Goal: Transaction & Acquisition: Download file/media

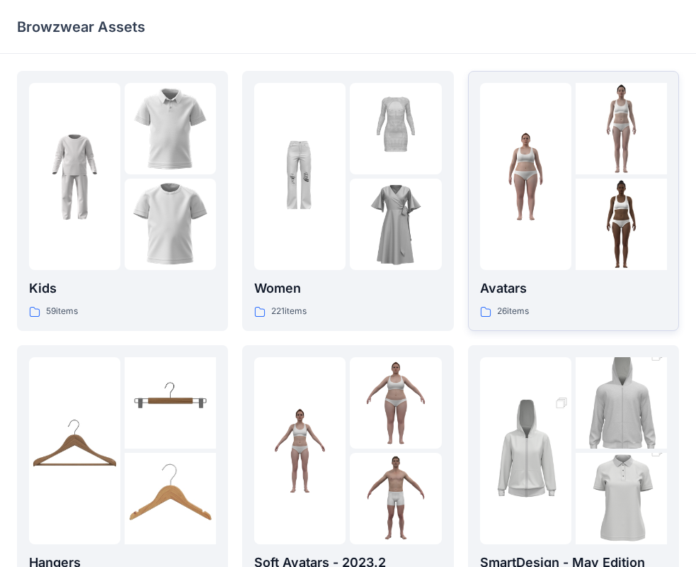
click at [575, 285] on p "Avatars" at bounding box center [573, 288] width 187 height 20
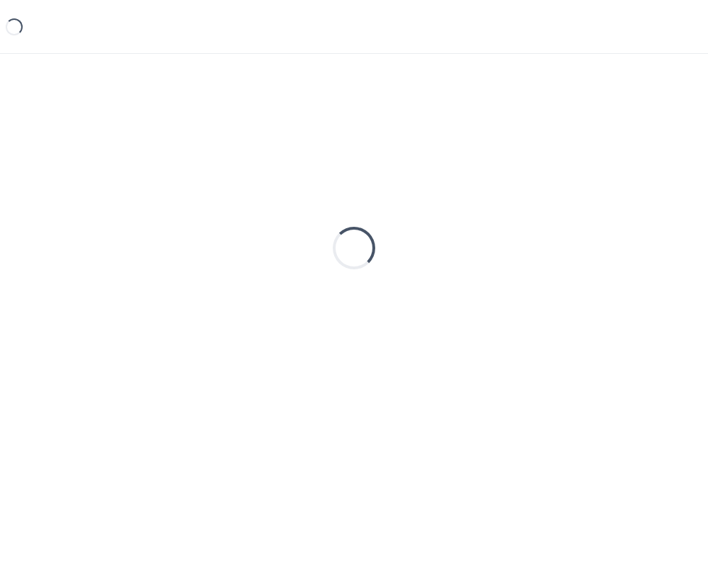
click at [575, 285] on div "Loading..." at bounding box center [354, 248] width 674 height 354
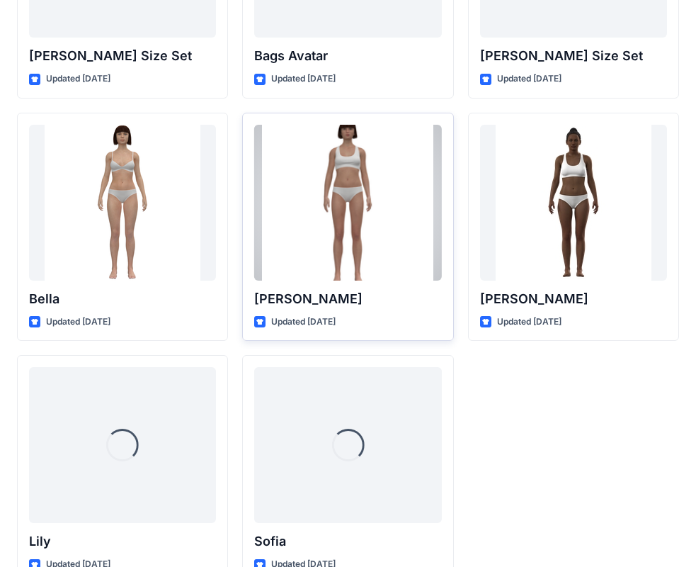
scroll to position [1690, 0]
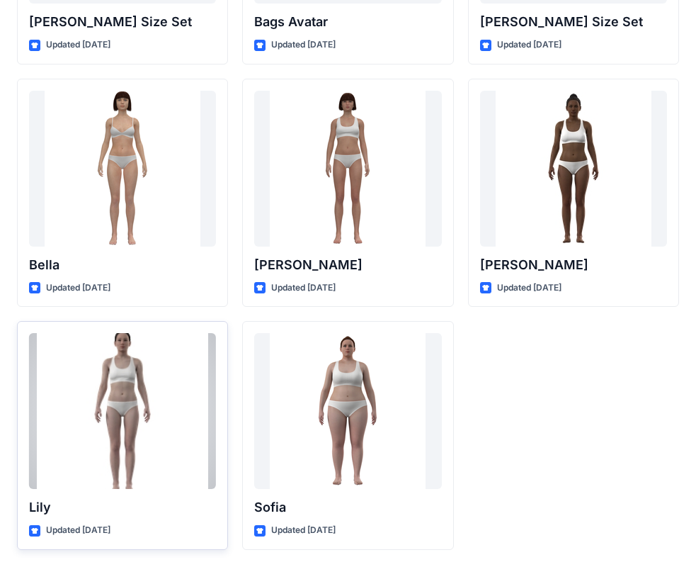
click at [157, 434] on div at bounding box center [122, 411] width 187 height 156
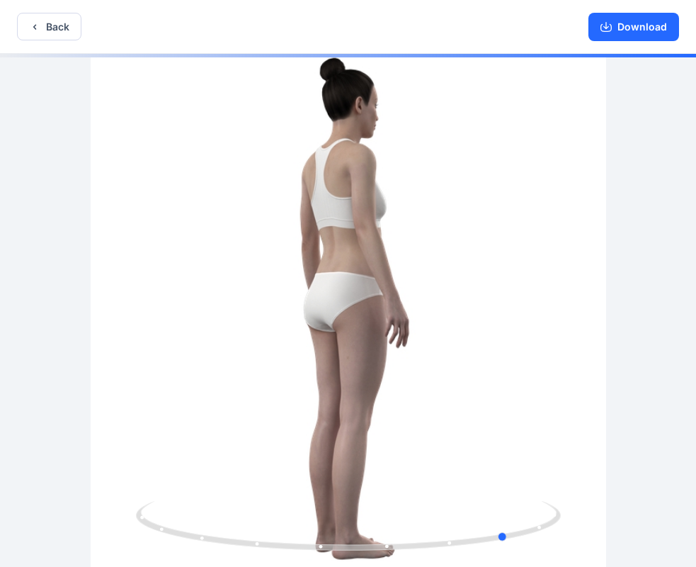
drag, startPoint x: 388, startPoint y: 335, endPoint x: 117, endPoint y: 341, distance: 271.3
click at [117, 341] on div at bounding box center [348, 312] width 696 height 516
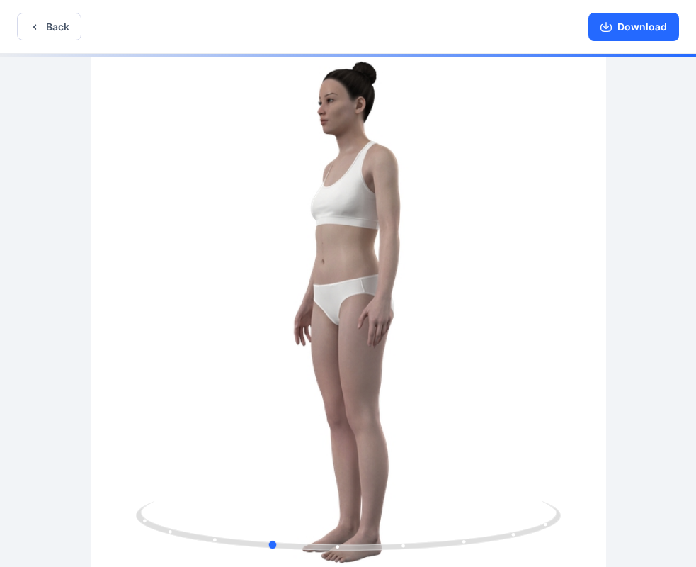
drag, startPoint x: 477, startPoint y: 391, endPoint x: 172, endPoint y: 365, distance: 305.6
click at [172, 365] on div at bounding box center [348, 312] width 696 height 516
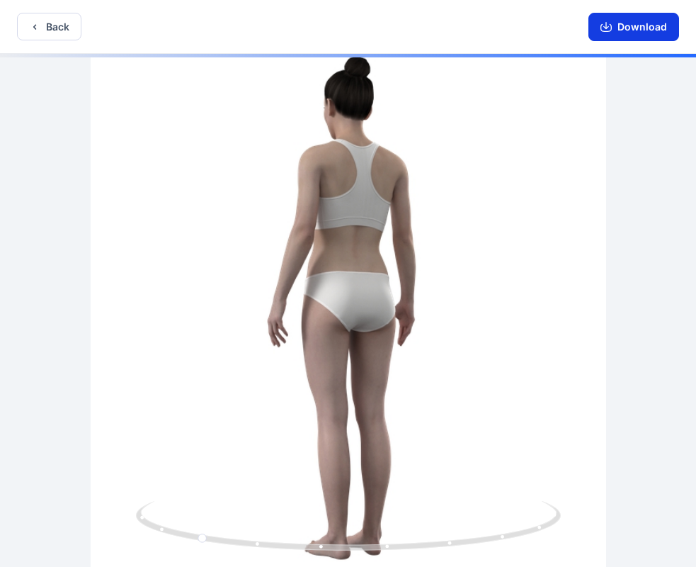
click at [642, 25] on button "Download" at bounding box center [633, 27] width 91 height 28
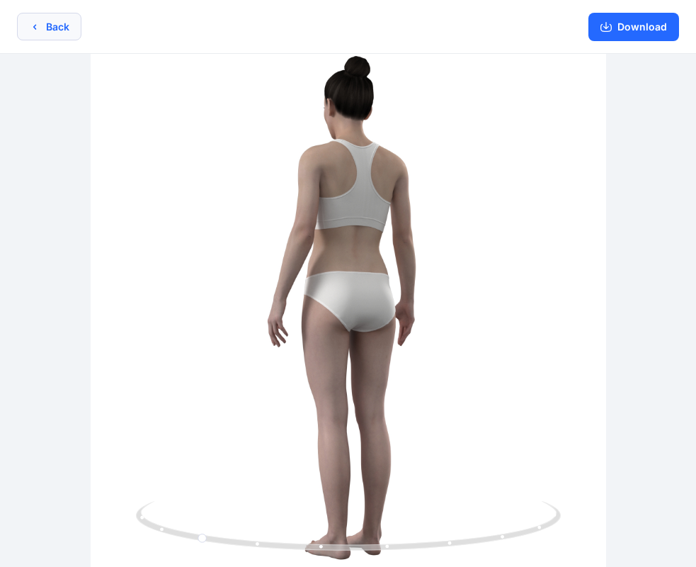
click at [44, 28] on button "Back" at bounding box center [49, 27] width 64 height 28
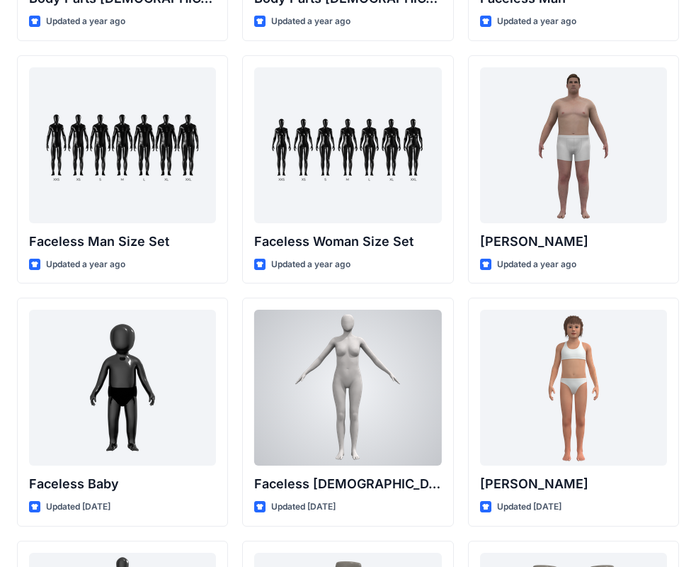
scroll to position [618, 0]
